Goal: Task Accomplishment & Management: Manage account settings

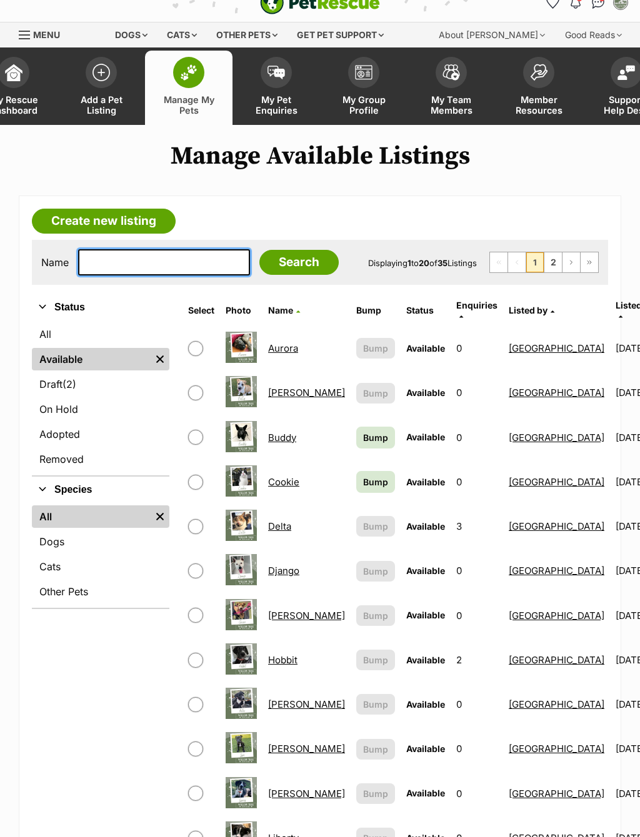
click at [177, 266] on input "text" at bounding box center [164, 262] width 172 height 26
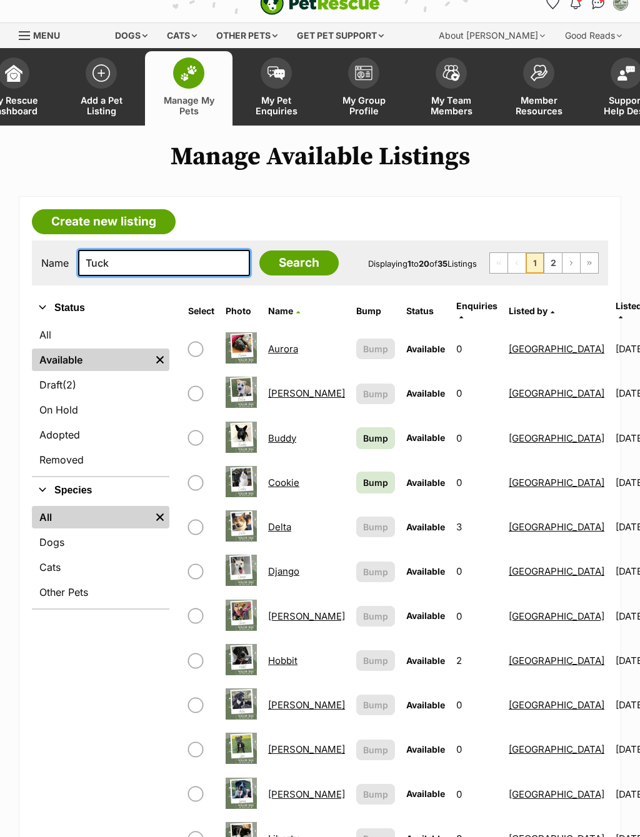
type input "Tuck"
click at [279, 265] on input "Search" at bounding box center [298, 262] width 79 height 25
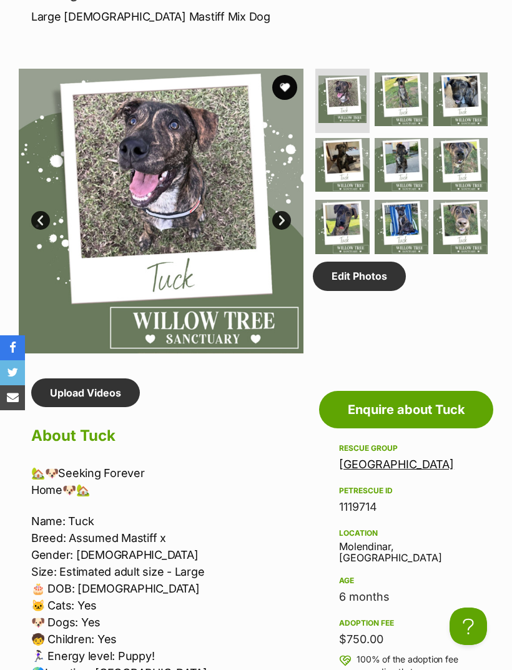
scroll to position [654, 0]
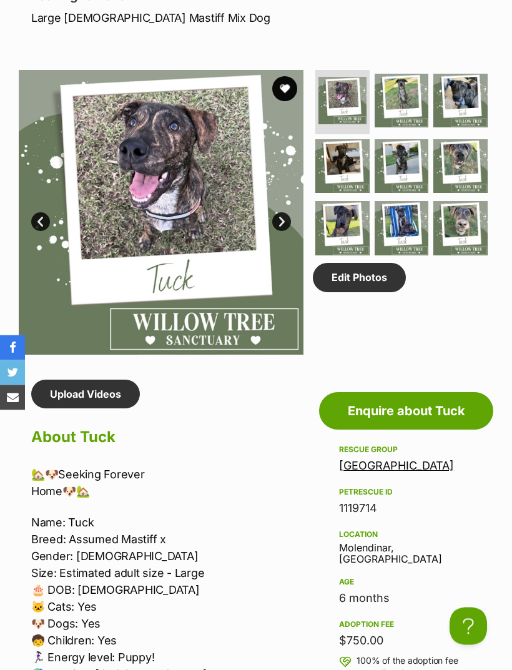
click at [377, 292] on link "Edit Photos" at bounding box center [359, 278] width 93 height 29
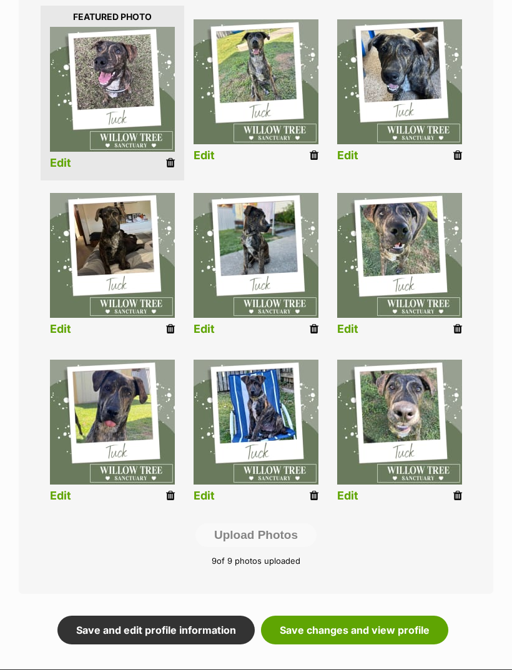
scroll to position [310, 0]
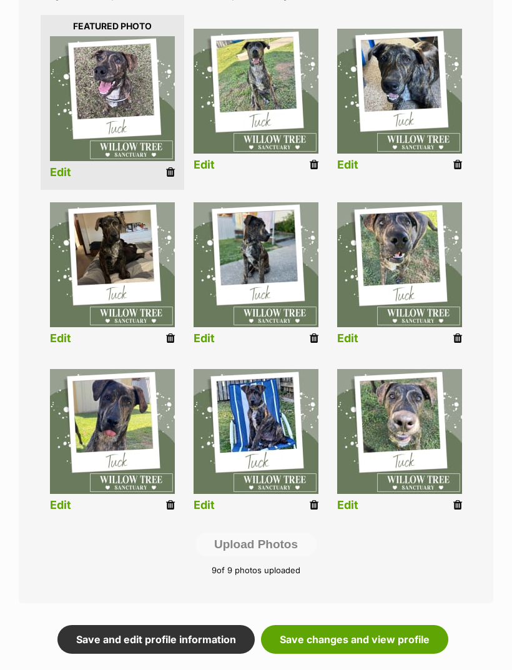
click at [170, 340] on icon at bounding box center [170, 338] width 9 height 11
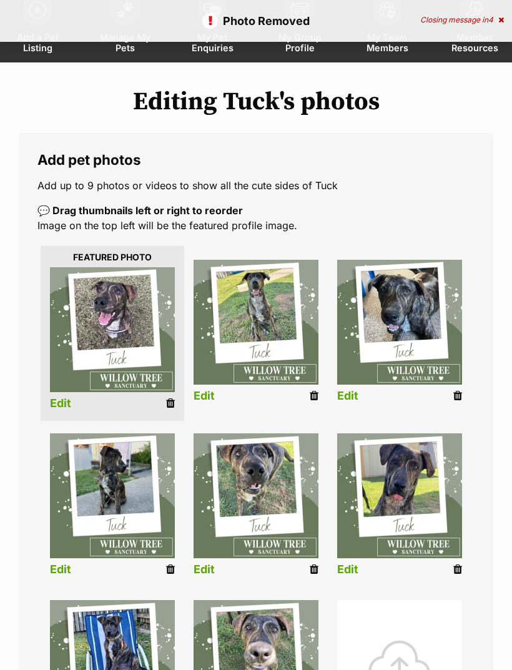
scroll to position [116, 0]
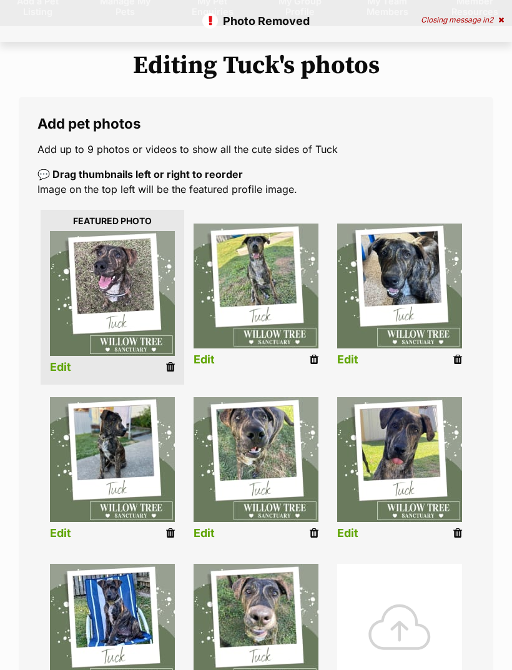
click at [415, 601] on div at bounding box center [399, 626] width 125 height 125
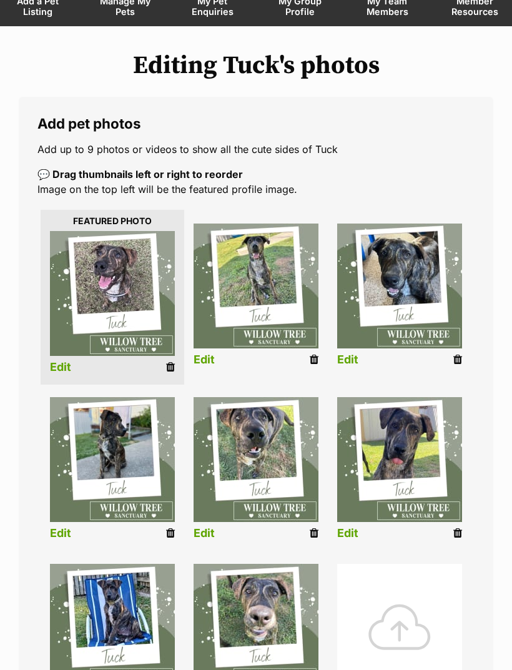
click at [172, 536] on icon at bounding box center [170, 533] width 9 height 11
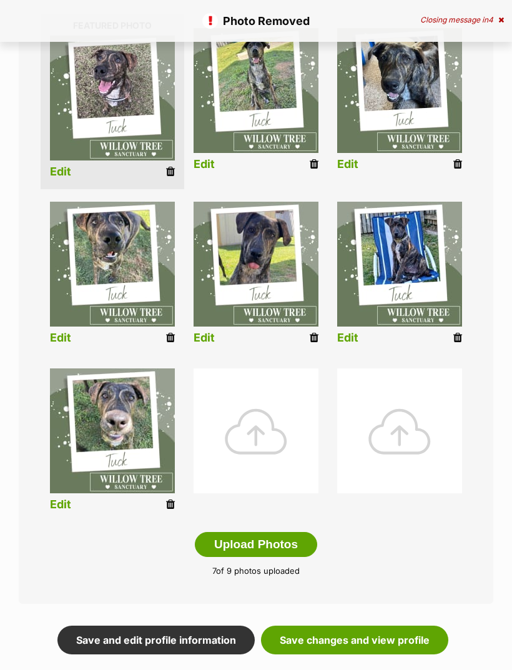
scroll to position [320, 0]
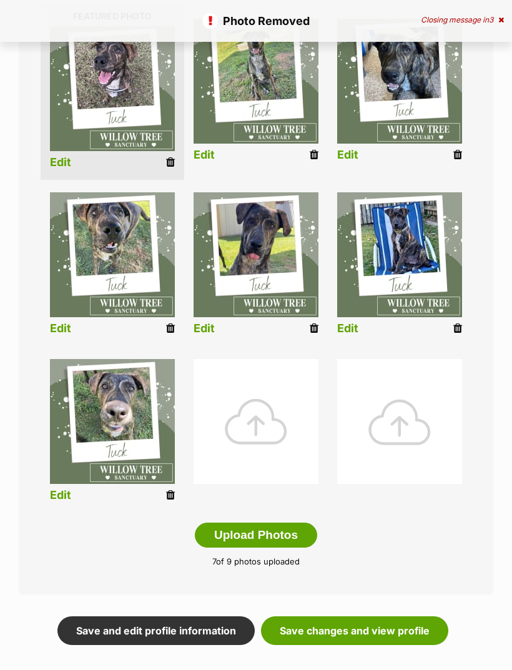
click at [264, 405] on div at bounding box center [256, 421] width 125 height 125
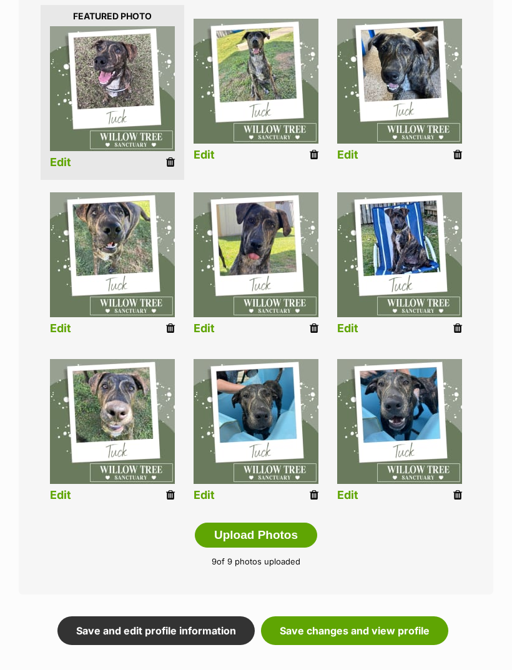
click at [405, 629] on link "Save changes and view profile" at bounding box center [354, 630] width 187 height 29
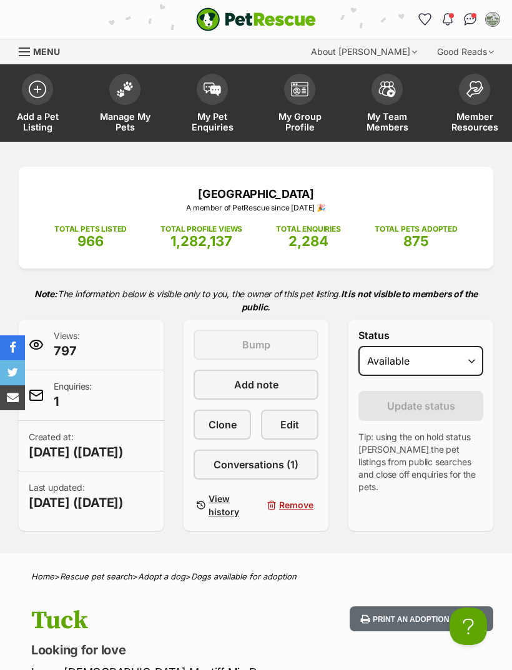
click at [470, 174] on div "Willow Tree Sanctuary A member of PetRescue since [DATE] 🎉 TOTAL PETS LISTED 96…" at bounding box center [256, 218] width 475 height 102
